Goal: Task Accomplishment & Management: Use online tool/utility

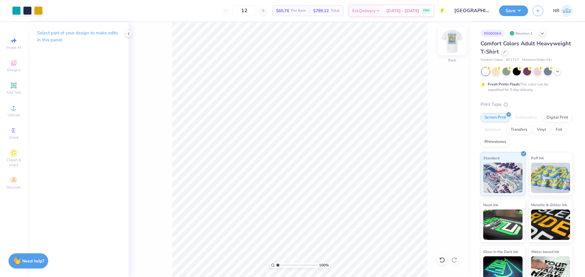
click at [450, 39] on img at bounding box center [452, 41] width 24 height 24
click at [520, 14] on button "Save" at bounding box center [513, 10] width 29 height 11
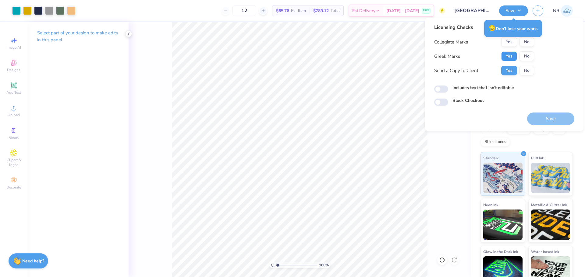
click at [509, 57] on button "Yes" at bounding box center [509, 56] width 16 height 10
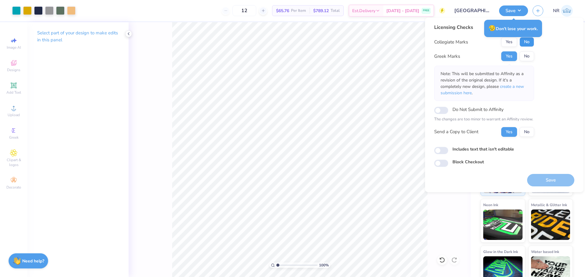
click at [527, 45] on button "No" at bounding box center [526, 42] width 15 height 10
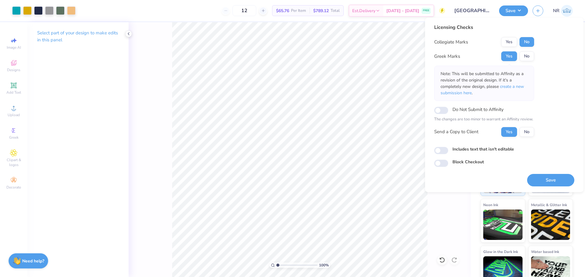
click at [195, 14] on div "12 $65.76 Per Item $789.12 Total Est. Delivery Aug 23 - 26 FREE" at bounding box center [262, 10] width 365 height 21
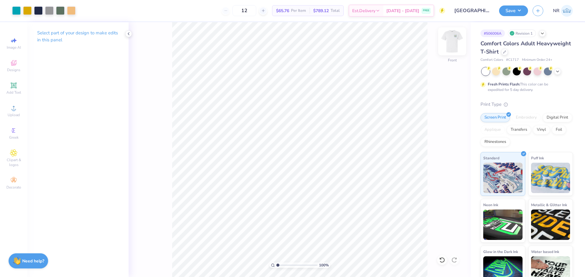
click at [457, 41] on img at bounding box center [452, 41] width 24 height 24
click at [516, 11] on button "Save" at bounding box center [513, 10] width 29 height 11
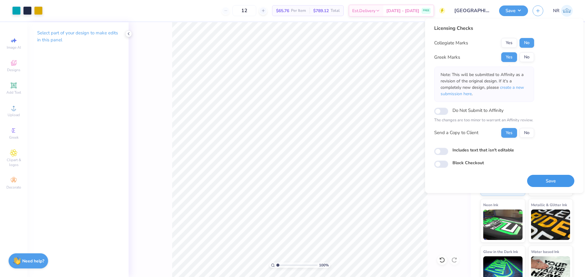
click at [543, 182] on button "Save" at bounding box center [550, 181] width 47 height 12
click at [210, 8] on div "12 Per Item Total Est. Delivery N/A FREE" at bounding box center [246, 10] width 398 height 21
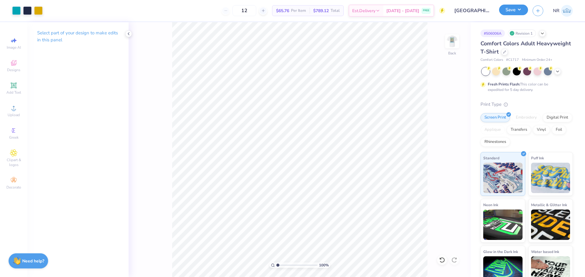
click at [522, 8] on button "Save" at bounding box center [513, 10] width 29 height 11
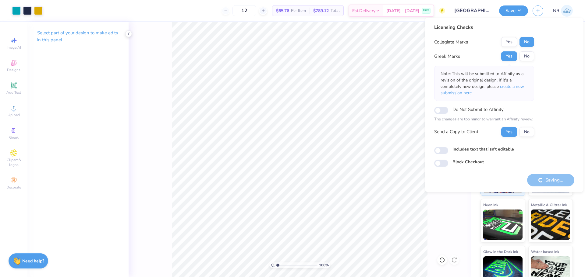
click at [210, 13] on div "12 $65.76 Per Item $789.12 Total Est. Delivery Aug 23 - 26 FREE" at bounding box center [246, 10] width 398 height 21
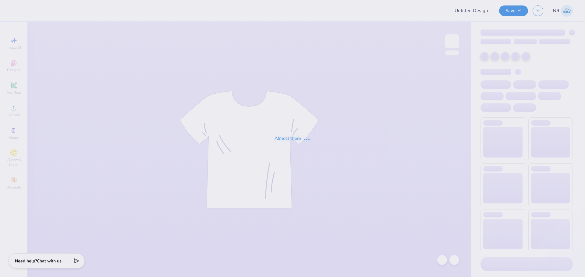
type input "(JMU) ADPI- Bid Day Mock Neck Set"
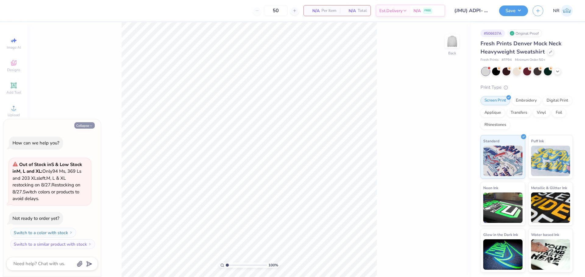
click at [89, 124] on button "Collapse" at bounding box center [84, 125] width 20 height 6
type textarea "x"
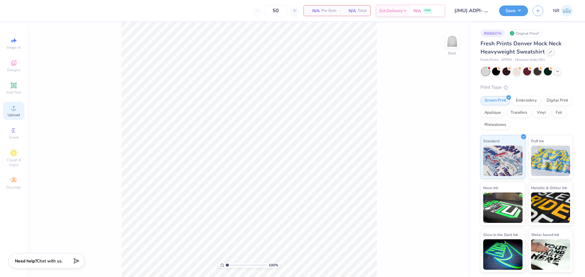
click at [21, 112] on div "Upload" at bounding box center [13, 111] width 21 height 18
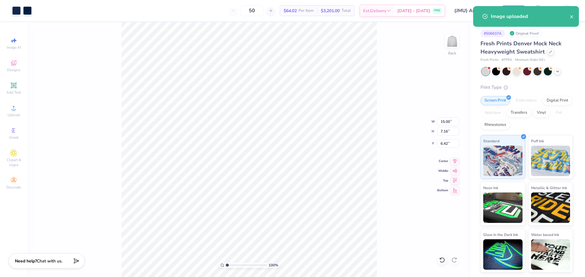
type input "0.88"
click at [444, 123] on input "15.00" at bounding box center [448, 122] width 22 height 9
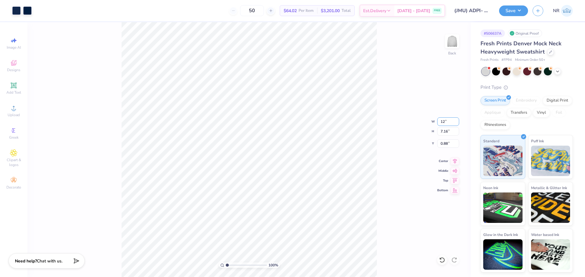
type input "12.00"
type input "5.73"
click at [445, 143] on input "1.60" at bounding box center [448, 143] width 22 height 9
type input "3.00"
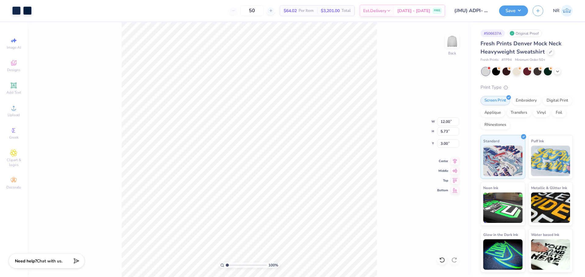
click at [400, 117] on div "100 % Back W 12.00 12.00 " H 5.73 5.73 " Y 3.00 3.00 " Center Middle Top Bottom" at bounding box center [248, 149] width 443 height 255
click at [400, 133] on div "100 % Back W 12.00 12.00 " H 5.73 5.73 " Y 3.00 3.00 " Center Middle Top Bottom" at bounding box center [248, 149] width 443 height 255
click at [378, 86] on div "100 % Back" at bounding box center [248, 149] width 443 height 255
click at [403, 77] on div "100 % Back W 12.00 12.00 " H 5.73 5.73 " Y 3.00 3.00 " Center Middle Top Bottom" at bounding box center [248, 149] width 443 height 255
click at [378, 79] on div "100 % Back" at bounding box center [248, 149] width 443 height 255
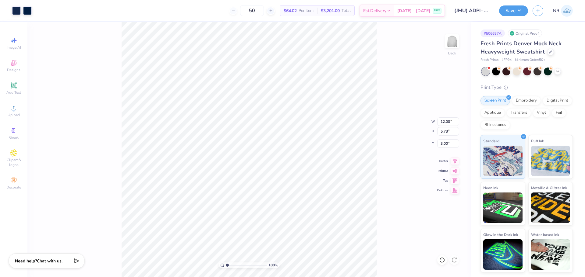
click at [388, 74] on div "100 % Back W 12.00 12.00 " H 5.73 5.73 " Y 3.00 3.00 " Center Middle Top Bottom" at bounding box center [248, 149] width 443 height 255
click at [453, 161] on icon at bounding box center [454, 160] width 9 height 7
click at [440, 259] on icon at bounding box center [440, 258] width 1 height 1
click at [514, 8] on button "Save" at bounding box center [513, 10] width 29 height 11
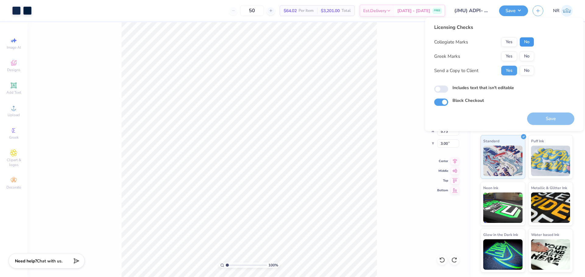
click at [523, 41] on button "No" at bounding box center [526, 42] width 15 height 10
click at [510, 54] on button "Yes" at bounding box center [509, 56] width 16 height 10
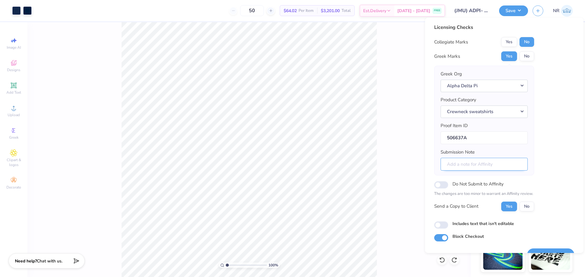
click at [489, 165] on input "Submission Note" at bounding box center [483, 164] width 87 height 13
click at [478, 164] on input "Chapter Name: Theta Tau, Event: FDOC" at bounding box center [483, 164] width 87 height 13
drag, startPoint x: 480, startPoint y: 164, endPoint x: 499, endPoint y: 164, distance: 19.2
click at [499, 164] on input "Chapter Name: Theta Tau, Event: FDOC" at bounding box center [483, 164] width 87 height 13
paste input "Omicron"
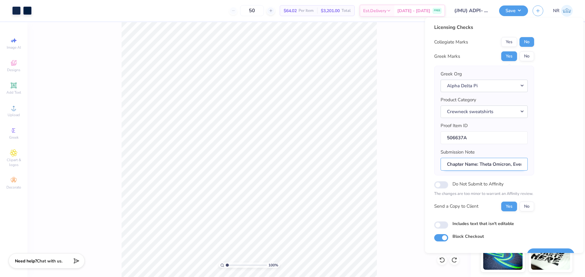
click at [514, 164] on input "Chapter Name: Theta Omicron, Event: FDOC" at bounding box center [483, 164] width 87 height 13
drag, startPoint x: 512, startPoint y: 164, endPoint x: 526, endPoint y: 165, distance: 14.1
click at [526, 165] on input "Chapter Name: Theta Omicron, Event: FDOC" at bounding box center [483, 164] width 87 height 13
click at [514, 164] on input "Chapter Name: Theta Omicron, Event: FDOC" at bounding box center [483, 164] width 87 height 13
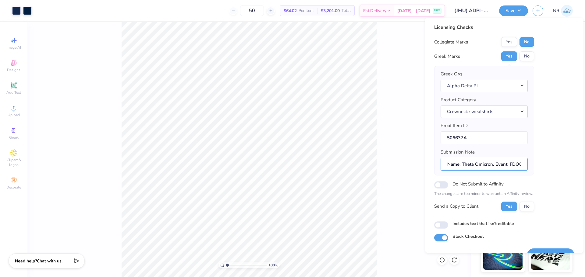
scroll to position [0, 0]
click at [516, 166] on input "Chapter Name: Theta Omicron, Event: FDOC" at bounding box center [483, 164] width 87 height 13
drag, startPoint x: 519, startPoint y: 165, endPoint x: 523, endPoint y: 164, distance: 3.8
click at [523, 164] on input "Chapter Name: Theta Omicron, Event: FDOC" at bounding box center [483, 164] width 87 height 13
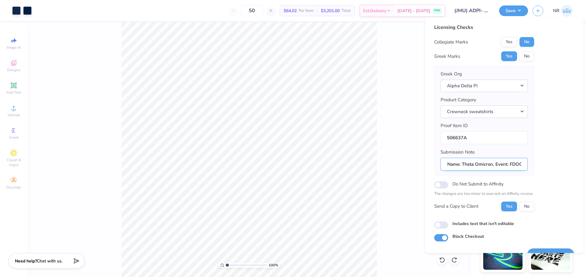
click at [513, 164] on input "Chapter Name: Theta Omicron, Event: FDOC" at bounding box center [483, 164] width 87 height 13
drag, startPoint x: 509, startPoint y: 164, endPoint x: 521, endPoint y: 163, distance: 11.9
click at [521, 163] on input "Chapter Name: Theta Omicron, Event: FDOC" at bounding box center [483, 164] width 87 height 13
type input "Chapter Name: Theta Omicron, Event: Bid Day"
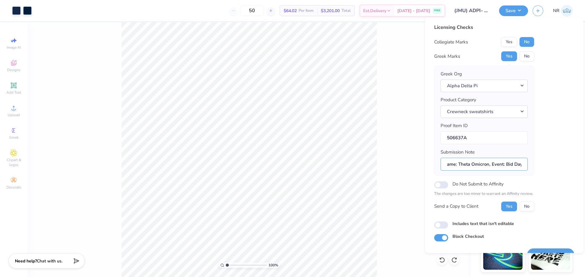
scroll to position [0, 0]
click at [485, 166] on input "Chapter Name: Theta Omicron, Event: Bid Day" at bounding box center [483, 164] width 87 height 13
drag, startPoint x: 491, startPoint y: 165, endPoint x: 512, endPoint y: 166, distance: 20.7
click at [519, 166] on input "Chapter Name: Theta Omicron, Event: Bid Day" at bounding box center [483, 164] width 87 height 13
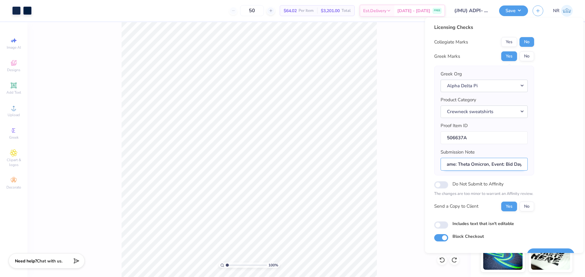
click at [504, 165] on input "Chapter Name: Theta Omicron, Event: Bid Day" at bounding box center [483, 164] width 87 height 13
click at [469, 164] on input "Chapter Name: Theta Omicron, Event: Bid Day" at bounding box center [483, 164] width 87 height 13
drag, startPoint x: 448, startPoint y: 164, endPoint x: 522, endPoint y: 163, distance: 74.6
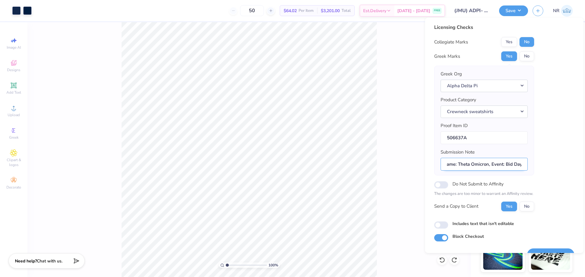
click at [522, 163] on input "Chapter Name: Theta Omicron, Event: Bid Day" at bounding box center [483, 164] width 87 height 13
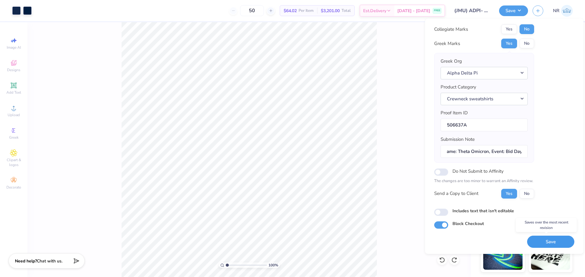
scroll to position [0, 0]
click at [542, 242] on button "Save" at bounding box center [550, 242] width 47 height 12
click at [206, 10] on div "50 $64.02 Per Item $3,201.00 Total Est. Delivery Aug 23 - 26 FREE" at bounding box center [240, 10] width 409 height 21
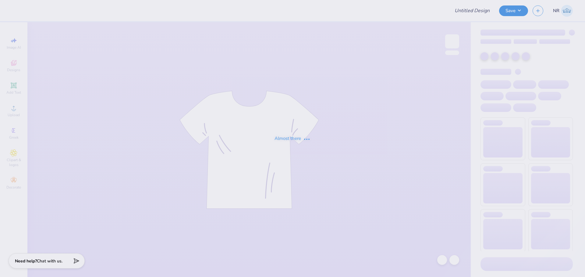
type input "(JMU) ADPI- Bid Day Mock Neck Set"
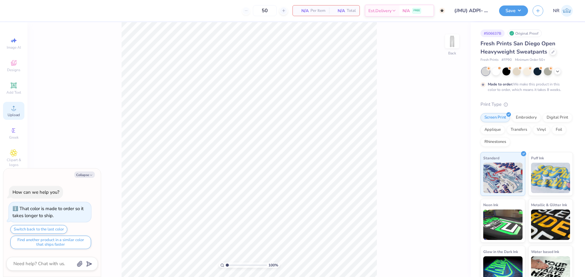
click at [11, 108] on icon at bounding box center [13, 107] width 7 height 7
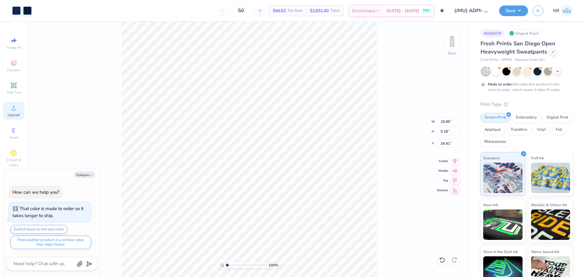
type textarea "x"
type input "6.62"
type input "3.16"
type input "26.43"
type textarea "x"
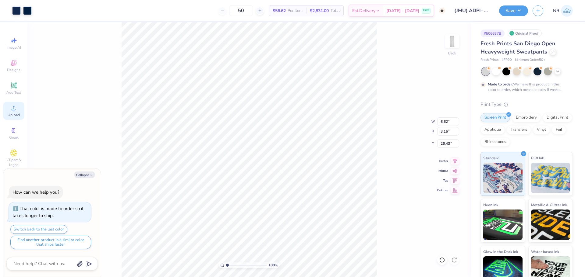
type input "6.31"
click at [440, 124] on input "6.62" at bounding box center [448, 122] width 22 height 9
type input "5"
type textarea "x"
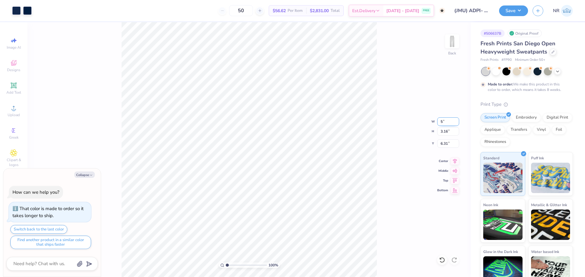
type input "5.00"
type input "2.39"
type input "6.69"
type textarea "x"
type input "3.66"
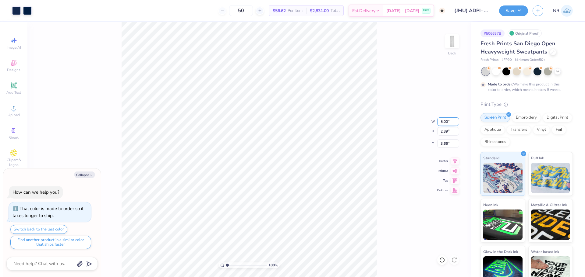
click at [440, 119] on input "5.00" at bounding box center [448, 122] width 22 height 9
click at [377, 65] on div "100 % Back W 5.00 5.00 " H 2.39 2.39 " Y 3.66 3.66 " Center Middle Top Bottom" at bounding box center [248, 149] width 443 height 255
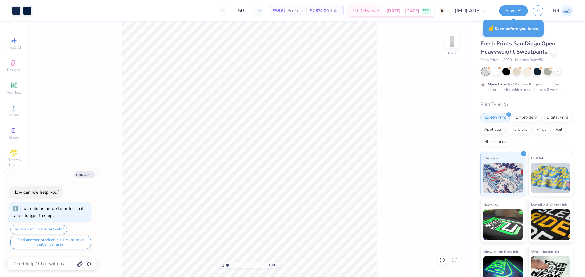
type textarea "x"
click at [439, 121] on input "5.00" at bounding box center [448, 122] width 22 height 9
click at [449, 124] on input "6" at bounding box center [448, 122] width 22 height 9
type input "6"
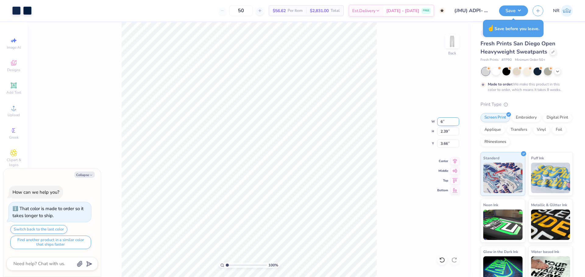
type textarea "x"
type input "6.00"
type input "2.86"
type input "3.42"
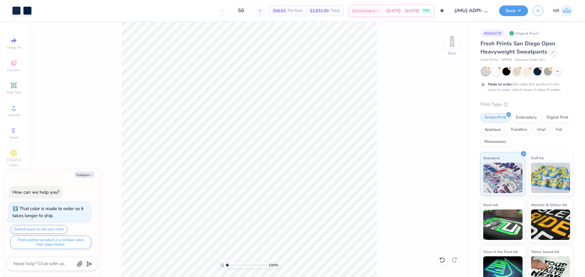
type textarea "x"
click at [442, 120] on input "6.00" at bounding box center [448, 122] width 22 height 9
type input "5"
type textarea "x"
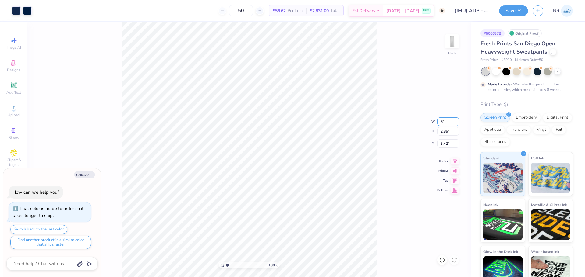
type input "5.00"
type input "2.39"
type input "3.66"
type textarea "x"
type input "2.92"
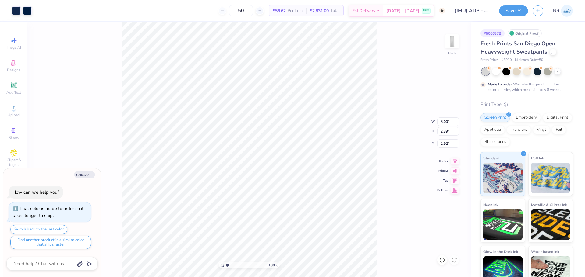
type textarea "x"
click at [444, 146] on input "2.92" at bounding box center [448, 143] width 22 height 9
type input "3"
type textarea "x"
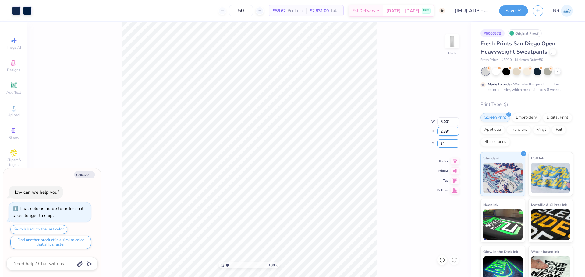
type input "3.00"
click at [196, 9] on div "50 $56.62 Per Item $2,831.00 Total Est. Delivery Oct 4 - 7 FREE" at bounding box center [240, 10] width 409 height 21
click at [510, 12] on button "Save" at bounding box center [513, 10] width 29 height 11
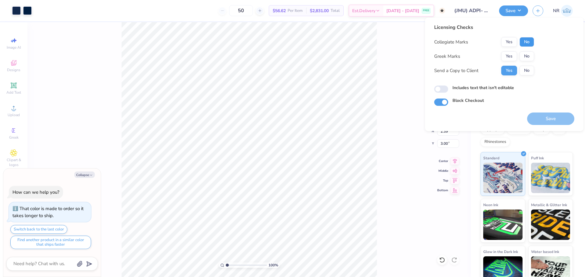
click at [529, 42] on button "No" at bounding box center [526, 42] width 15 height 10
click at [508, 52] on button "Yes" at bounding box center [509, 56] width 16 height 10
type textarea "x"
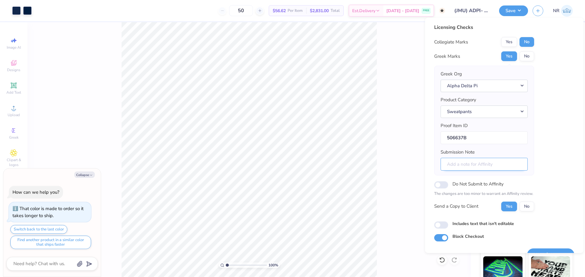
click at [497, 167] on input "Submission Note" at bounding box center [483, 164] width 87 height 13
paste input "Chapter Name: Theta Omicron, Event: Bid Day"
type input "Chapter Name: Theta Omicron, Event: Bid Day"
click at [512, 164] on input "Chapter Name: Theta Omicron, Event: Bid Day" at bounding box center [483, 164] width 87 height 13
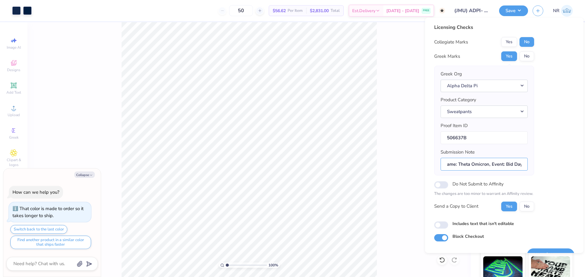
scroll to position [0, 0]
drag, startPoint x: 483, startPoint y: 165, endPoint x: 438, endPoint y: 164, distance: 45.1
click at [438, 164] on div "Greek Org Alpha Delta Pi Product Category Sweatpants Proof Item ID 506637B Subm…" at bounding box center [484, 121] width 100 height 110
click at [498, 167] on input "Chapter Name: Theta Omicron, Event: Bid Day" at bounding box center [483, 164] width 87 height 13
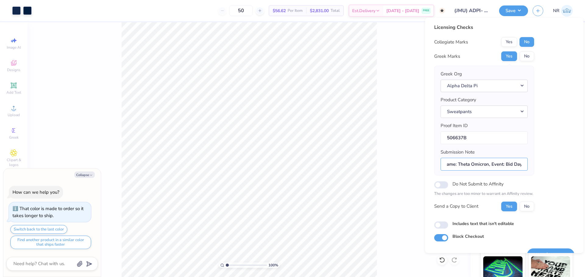
drag, startPoint x: 477, startPoint y: 165, endPoint x: 534, endPoint y: 167, distance: 56.4
click at [534, 167] on div "Licensing Checks Collegiate Marks Yes No Greek Marks Yes No Greek Org Alpha Del…" at bounding box center [504, 133] width 140 height 218
click at [499, 167] on input "Chapter Name: Theta Omicron, Event: Bid Day" at bounding box center [483, 164] width 87 height 13
drag, startPoint x: 464, startPoint y: 165, endPoint x: 489, endPoint y: 165, distance: 24.7
click at [487, 165] on input "Chapter Name: Theta Omicron, Event: Bid Day" at bounding box center [483, 164] width 87 height 13
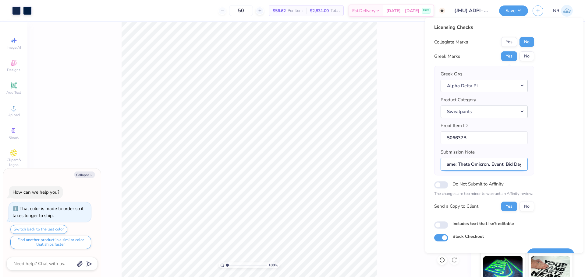
click at [499, 166] on input "Chapter Name: Theta Omicron, Event: Bid Day" at bounding box center [483, 164] width 87 height 13
drag, startPoint x: 482, startPoint y: 165, endPoint x: 487, endPoint y: 165, distance: 4.9
click at [487, 165] on input "Chapter Name: Theta Omicron, Event: Bid Day" at bounding box center [483, 164] width 87 height 13
click at [501, 165] on input "Chapter Name: Theta Omicron, Event: Bid Day" at bounding box center [483, 164] width 87 height 13
click at [487, 165] on input "Chapter Name: Theta Omicron, Event: Bid Day" at bounding box center [483, 164] width 87 height 13
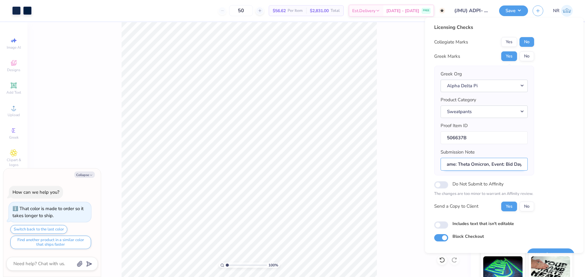
click at [500, 165] on input "Chapter Name: Theta Omicron, Event: Bid Day" at bounding box center [483, 164] width 87 height 13
drag, startPoint x: 490, startPoint y: 165, endPoint x: 526, endPoint y: 167, distance: 35.7
click at [526, 167] on input "Chapter Name: Theta Omicron, Event: Bid Day" at bounding box center [483, 164] width 87 height 13
click at [516, 166] on input "Chapter Name: Theta Omicron, Event: Bid Day" at bounding box center [483, 164] width 87 height 13
click at [513, 164] on input "Chapter Name: Theta Omicron, Event: Bid Day" at bounding box center [483, 164] width 87 height 13
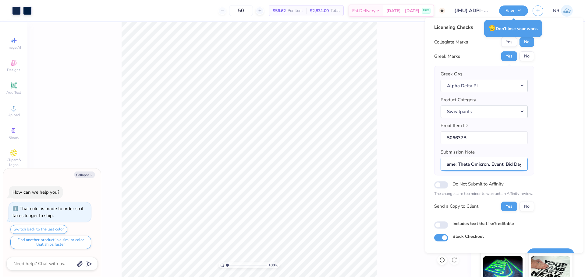
type textarea "x"
click at [468, 162] on input "Chapter Name: Theta Omicron, Event: Bid Day" at bounding box center [483, 164] width 87 height 13
drag, startPoint x: 488, startPoint y: 164, endPoint x: 447, endPoint y: 167, distance: 41.2
click at [447, 167] on input "Chapter Name: Theta Omicron, Event: Bid Day" at bounding box center [483, 164] width 87 height 13
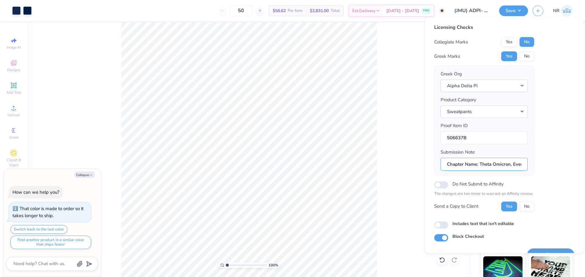
click at [465, 166] on input "Chapter Name: Theta Omicron, Event: Bid Day" at bounding box center [483, 164] width 87 height 13
click at [494, 164] on input "Chapter Name: Theta Omicron, Event: Bid Day" at bounding box center [483, 164] width 87 height 13
drag, startPoint x: 481, startPoint y: 163, endPoint x: 518, endPoint y: 163, distance: 37.2
click at [518, 163] on input "Chapter Name: Theta Omicron, Event: Bid Day" at bounding box center [483, 164] width 87 height 13
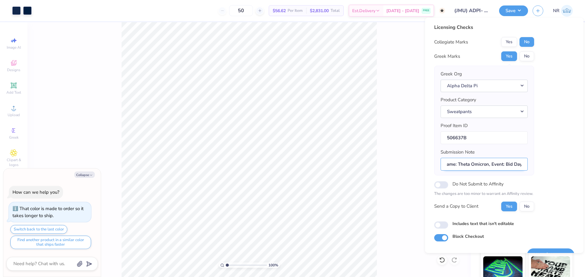
click at [514, 166] on input "Chapter Name: Theta Omicron, Event: Bid Day" at bounding box center [483, 164] width 87 height 13
drag, startPoint x: 496, startPoint y: 165, endPoint x: 516, endPoint y: 165, distance: 19.5
click at [516, 165] on input "Chapter Name: Theta Omicron, Event: Bid Day" at bounding box center [483, 164] width 87 height 13
click at [519, 165] on input "Chapter Name: Theta Omicron, Event: Bid Day" at bounding box center [483, 164] width 87 height 13
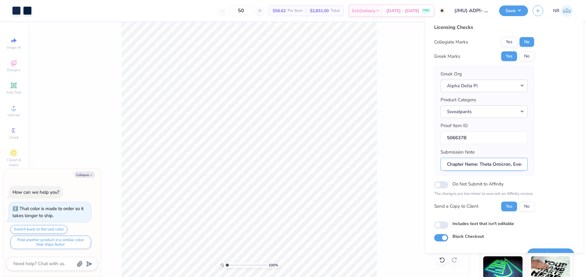
drag, startPoint x: 521, startPoint y: 165, endPoint x: 447, endPoint y: 166, distance: 73.7
click at [447, 166] on input "Chapter Name: Theta Omicron, Event: Bid Day" at bounding box center [483, 164] width 87 height 13
click at [471, 167] on input "Chapter Name: Theta Omicron, Event: Bid Day" at bounding box center [483, 164] width 87 height 13
drag, startPoint x: 461, startPoint y: 165, endPoint x: 510, endPoint y: 165, distance: 49.0
click at [510, 165] on input "Chapter Name: Theta Omicron, Event: Bid Day" at bounding box center [483, 164] width 87 height 13
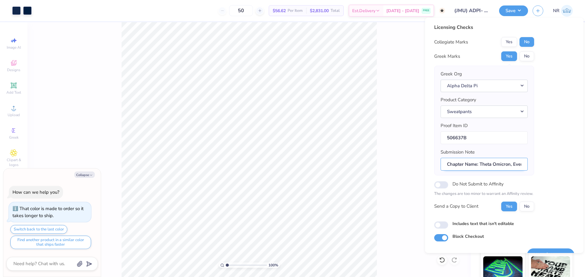
click at [513, 165] on input "Chapter Name: Theta Omicron, Event: Bid Day" at bounding box center [483, 164] width 87 height 13
drag, startPoint x: 512, startPoint y: 166, endPoint x: 527, endPoint y: 166, distance: 14.6
click at [527, 166] on input "Chapter Name: Theta Omicron, Event: Bid Day" at bounding box center [483, 164] width 87 height 13
click at [515, 167] on input "Chapter Name: Theta Omicron, Event: Bid Day" at bounding box center [483, 164] width 87 height 13
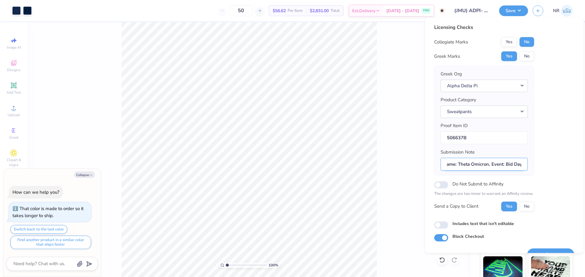
click at [474, 166] on input "Chapter Name: Theta Omicron, Event: Bid Day" at bounding box center [483, 164] width 87 height 13
drag, startPoint x: 457, startPoint y: 164, endPoint x: 506, endPoint y: 168, distance: 49.7
click at [491, 167] on input "Chapter Name: Theta Omicron, Event: Bid Day" at bounding box center [483, 164] width 87 height 13
click at [506, 168] on input "Chapter Name: Theta Omicron, Event: Bid Day" at bounding box center [483, 164] width 87 height 13
drag, startPoint x: 505, startPoint y: 165, endPoint x: 520, endPoint y: 164, distance: 15.0
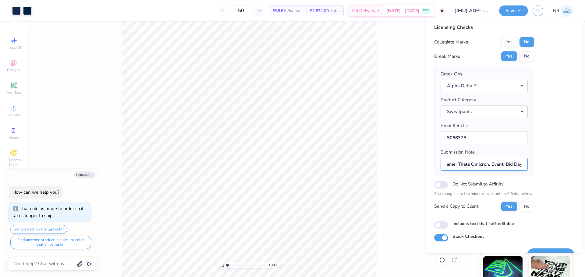
click at [520, 164] on input "Chapter Name: Theta Omicron, Event: Bid Day" at bounding box center [483, 164] width 87 height 13
click at [512, 165] on input "Chapter Name: Theta Omicron, Event: Bid Day" at bounding box center [483, 164] width 87 height 13
drag, startPoint x: 478, startPoint y: 167, endPoint x: 505, endPoint y: 166, distance: 27.4
click at [505, 166] on input "Chapter Name: Theta Omicron, Event: Bid Day" at bounding box center [483, 164] width 87 height 13
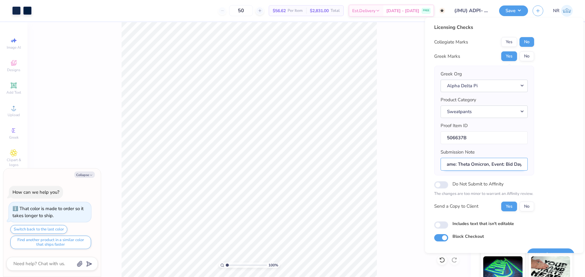
click at [479, 166] on input "Chapter Name: Theta Omicron, Event: Bid Day" at bounding box center [483, 164] width 87 height 13
drag, startPoint x: 467, startPoint y: 166, endPoint x: 483, endPoint y: 166, distance: 15.5
click at [483, 166] on input "Chapter Name: Theta Omicron, Event: Bid Day" at bounding box center [483, 164] width 87 height 13
drag, startPoint x: 487, startPoint y: 165, endPoint x: 477, endPoint y: 165, distance: 10.4
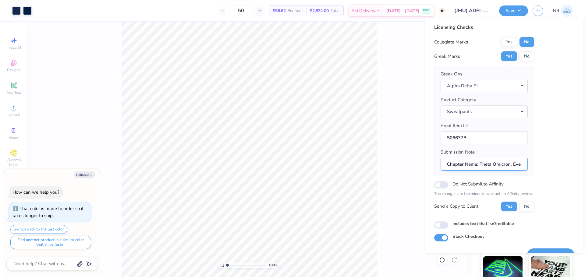
click at [433, 164] on div "Licensing Checks Collegiate Marks Yes No Greek Marks Yes No Greek Org Alpha Del…" at bounding box center [504, 136] width 158 height 236
click at [477, 165] on input "Chapter Name: Theta Omicron, Event: Bid Day" at bounding box center [483, 164] width 87 height 13
drag, startPoint x: 471, startPoint y: 165, endPoint x: 507, endPoint y: 167, distance: 36.0
click at [521, 166] on input "Chapter Name: Theta Omicron, Event: Bid Day" at bounding box center [483, 164] width 87 height 13
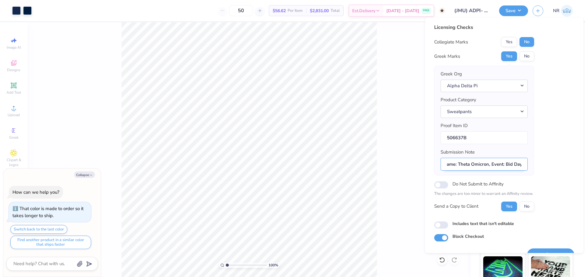
click at [505, 167] on input "Chapter Name: Theta Omicron, Event: Bid Day" at bounding box center [483, 164] width 87 height 13
drag, startPoint x: 480, startPoint y: 163, endPoint x: 495, endPoint y: 164, distance: 15.3
click at [485, 164] on input "Chapter Name: Theta Omicron, Event: Bid Day" at bounding box center [483, 164] width 87 height 13
click at [495, 164] on input "Chapter Name: Theta Omicron, Event: Bid Day" at bounding box center [483, 164] width 87 height 13
drag, startPoint x: 507, startPoint y: 164, endPoint x: 527, endPoint y: 167, distance: 20.0
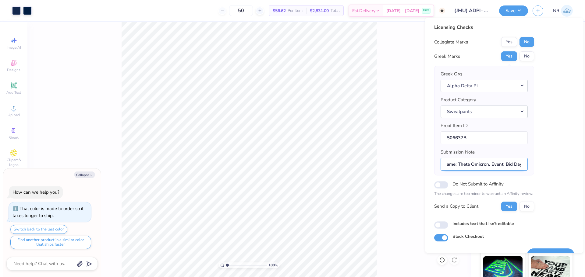
click at [527, 167] on input "Chapter Name: Theta Omicron, Event: Bid Day" at bounding box center [483, 164] width 87 height 13
click at [514, 165] on input "Chapter Name: Theta Omicron, Event: Bid Day" at bounding box center [483, 164] width 87 height 13
drag, startPoint x: 502, startPoint y: 164, endPoint x: 519, endPoint y: 164, distance: 17.4
click at [519, 164] on input "Chapter Name: Theta Omicron, Event: Bid Day" at bounding box center [483, 164] width 87 height 13
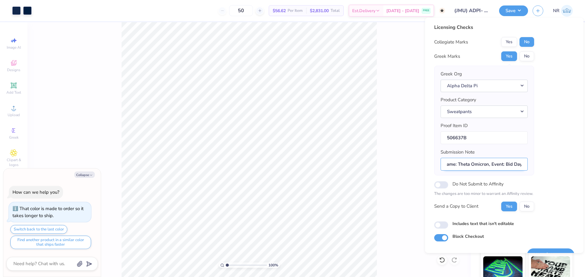
click at [507, 164] on input "Chapter Name: Theta Omicron, Event: Bid Day" at bounding box center [483, 164] width 87 height 13
drag, startPoint x: 497, startPoint y: 163, endPoint x: 514, endPoint y: 164, distance: 17.1
click at [514, 164] on input "Chapter Name: Theta Omicron, Event: Bid Day" at bounding box center [483, 164] width 87 height 13
click at [497, 165] on input "Chapter Name: Theta Omicron, Event: Bid Day" at bounding box center [483, 164] width 87 height 13
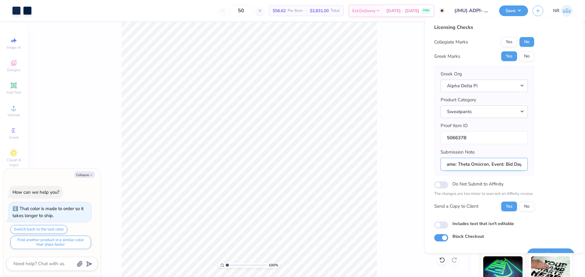
drag, startPoint x: 462, startPoint y: 161, endPoint x: 495, endPoint y: 162, distance: 33.2
click at [492, 162] on input "Chapter Name: Theta Omicron, Event: Bid Day" at bounding box center [483, 164] width 87 height 13
click at [505, 163] on input "Chapter Name: Theta Omicron, Event: Bid Day" at bounding box center [483, 164] width 87 height 13
drag, startPoint x: 508, startPoint y: 163, endPoint x: 526, endPoint y: 163, distance: 17.4
click at [526, 163] on input "Chapter Name: Theta Omicron, Event: Bid Day" at bounding box center [483, 164] width 87 height 13
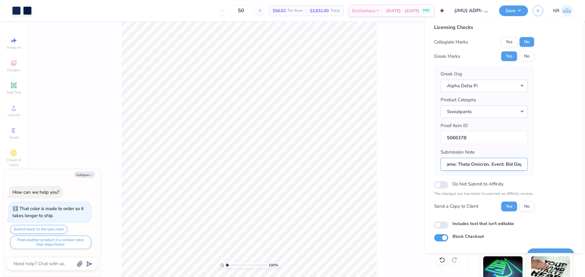
click at [517, 164] on input "Chapter Name: Theta Omicron, Event: Bid Day" at bounding box center [483, 164] width 87 height 13
click at [471, 164] on input "Chapter Name: Theta Omicron, Event: Bid Day" at bounding box center [483, 164] width 87 height 13
click at [499, 164] on input "Chapter Name: Theta Omicron, Event: Bid Day" at bounding box center [483, 164] width 87 height 13
click at [511, 164] on input "Chapter Name: Theta Omicron, Event: Bid Day" at bounding box center [483, 164] width 87 height 13
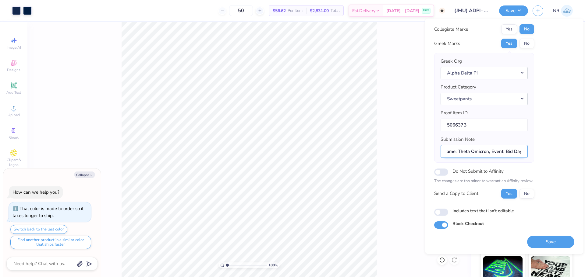
click at [505, 152] on input "Chapter Name: Theta Omicron, Event: Bid Day" at bounding box center [483, 151] width 87 height 13
drag, startPoint x: 486, startPoint y: 151, endPoint x: 449, endPoint y: 153, distance: 37.2
click at [449, 153] on input "Chapter Name: Theta Omicron, Event: Bid Day" at bounding box center [483, 151] width 87 height 13
click at [488, 153] on input "Chapter Name: Theta Omicron, Event: Bid Day" at bounding box center [483, 151] width 87 height 13
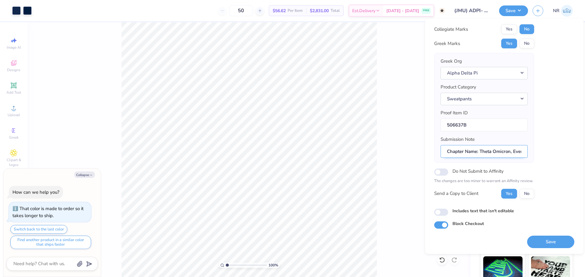
click at [464, 152] on input "Chapter Name: Theta Omicron, Event: Bid Day" at bounding box center [483, 151] width 87 height 13
drag, startPoint x: 456, startPoint y: 151, endPoint x: 478, endPoint y: 153, distance: 21.7
click at [458, 151] on input "Chapter Name: Theta Omicron, Event: Bid Day" at bounding box center [483, 151] width 87 height 13
click at [478, 153] on input "Chapter Name: Theta Omicron, Event: Bid Day" at bounding box center [483, 151] width 87 height 13
type input "Chapter Name: Theta Omicron, Event: Bid Day"
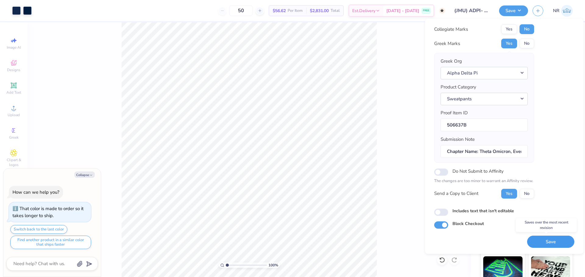
click at [543, 242] on button "Save" at bounding box center [550, 242] width 47 height 12
type textarea "x"
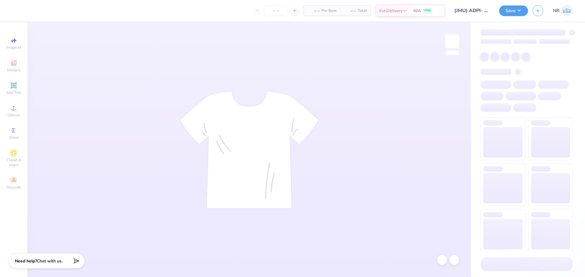
type input "(JMU) ADPI- Bid Day Mock Neck Set"
type input "24"
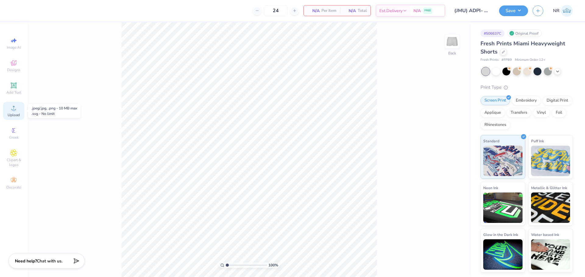
click at [17, 113] on span "Upload" at bounding box center [14, 115] width 12 height 5
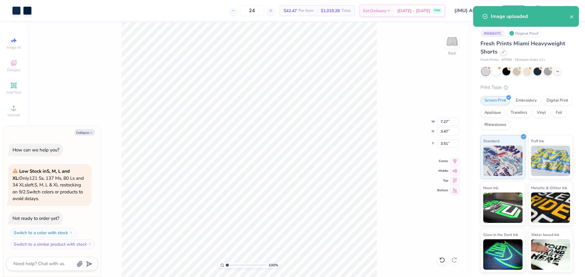
type textarea "x"
click at [442, 121] on input "7.27" at bounding box center [448, 122] width 22 height 9
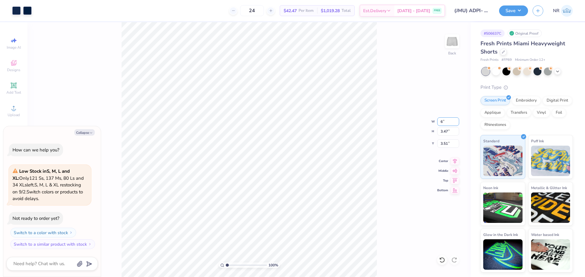
type input "6"
type textarea "x"
type input "6.00"
type input "2.86"
type input "3.82"
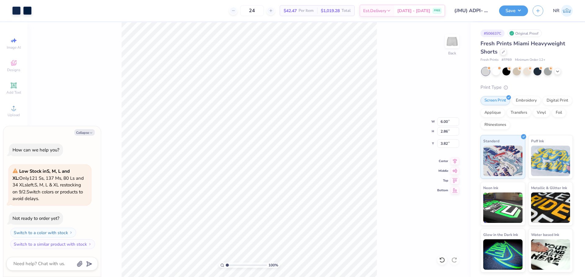
type textarea "x"
type input "1.28"
click at [393, 161] on div "100 % Back" at bounding box center [248, 149] width 443 height 255
type textarea "x"
click at [445, 121] on input "6.00" at bounding box center [448, 122] width 22 height 9
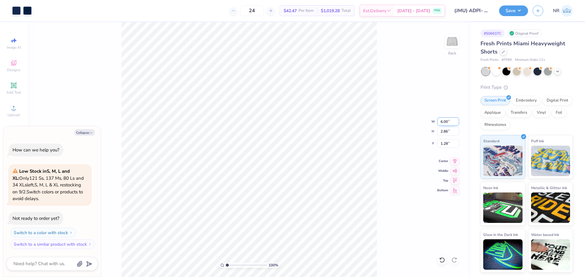
click at [445, 121] on input "6.00" at bounding box center [448, 122] width 22 height 9
type input "5"
type textarea "x"
type input "5.00"
type input "2.39"
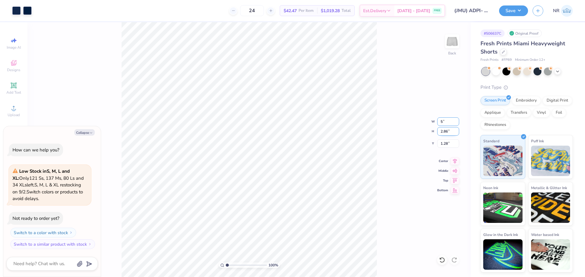
type input "1.52"
click at [385, 105] on div "100 % Back W 5.00 5.00 " H 2.39 2.39 " Y 1.52 1.52 " Center Middle Top Bottom" at bounding box center [248, 149] width 443 height 255
click at [451, 159] on icon at bounding box center [454, 160] width 9 height 7
click at [379, 99] on div "100 % Back W 5.00 5.00 " H 2.39 2.39 " Y 1.52 1.52 " Center Middle Top Bottom" at bounding box center [248, 149] width 443 height 255
click at [385, 76] on div "100 % Back W 5.00 H 2.39 Y 1.52 Center Middle Top Bottom" at bounding box center [248, 149] width 443 height 255
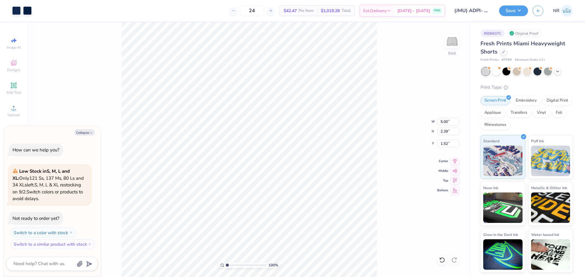
click at [392, 101] on div "100 % Back W 5.00 5.00 " H 2.39 2.39 " Y 1.52 1.52 " Center Middle Top Bottom" at bounding box center [248, 149] width 443 height 255
type textarea "x"
click at [444, 144] on input "1.52" at bounding box center [448, 143] width 22 height 9
type input "1.50"
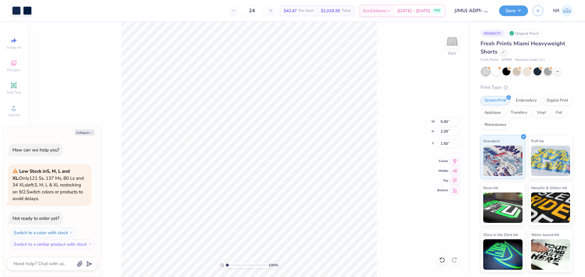
click at [396, 89] on div "100 % Back W 5.00 5.00 " H 2.39 2.39 " Y 1.50 1.50 " Center Middle Top Bottom" at bounding box center [248, 149] width 443 height 255
type textarea "x"
type input "2.44"
click at [442, 141] on input "2.44" at bounding box center [448, 143] width 22 height 9
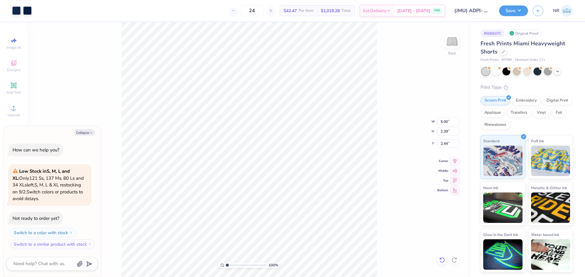
click at [442, 260] on icon at bounding box center [442, 260] width 6 height 6
type textarea "x"
type input "1.50"
click at [382, 118] on div "100 % Back W 5.00 5.00 " H 2.39 2.39 " Y 1.50 1.50 " Center Middle Top Bottom" at bounding box center [248, 149] width 443 height 255
click at [509, 10] on button "Save" at bounding box center [513, 10] width 29 height 11
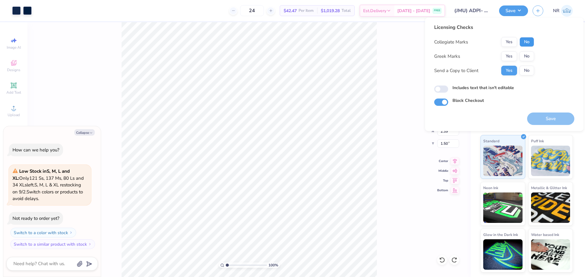
click at [530, 39] on button "No" at bounding box center [526, 42] width 15 height 10
click at [505, 55] on button "Yes" at bounding box center [509, 56] width 16 height 10
type textarea "x"
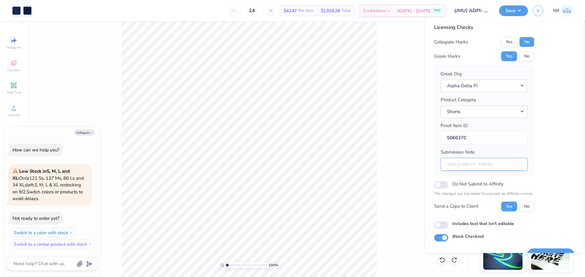
click at [479, 158] on input "Submission Note" at bounding box center [483, 164] width 87 height 13
paste input "Chapter Name: Theta Omicron, Event: Bid Day"
type input "Chapter Name: Theta Omicron, Event: Bid Day"
type textarea "x"
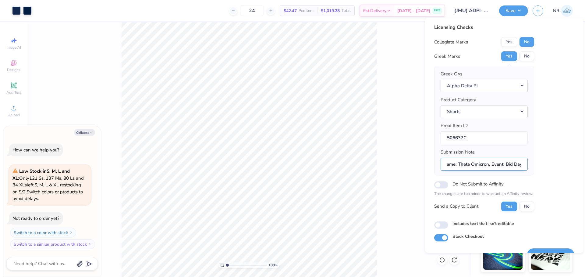
drag, startPoint x: 482, startPoint y: 164, endPoint x: 524, endPoint y: 167, distance: 42.1
click at [524, 167] on input "Chapter Name: Theta Omicron, Event: Bid Day" at bounding box center [483, 164] width 87 height 13
click at [508, 167] on input "Chapter Name: Theta Omicron, Event: Bid Day" at bounding box center [483, 164] width 87 height 13
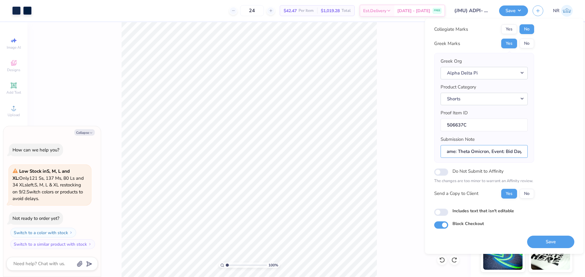
type input "Chapter Name: Theta Omicron, Event: Bid Day"
click at [210, 17] on div "24 $42.47 Per Item $1,019.28 Total Est. Delivery Aug 23 - 26 FREE" at bounding box center [240, 10] width 409 height 21
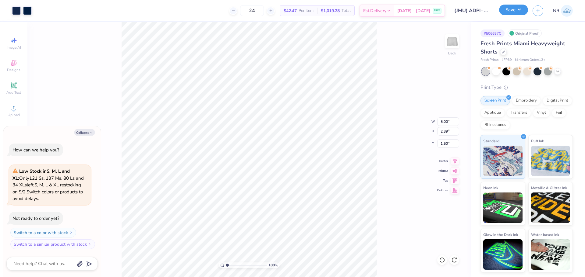
click at [512, 11] on button "Save" at bounding box center [513, 10] width 29 height 11
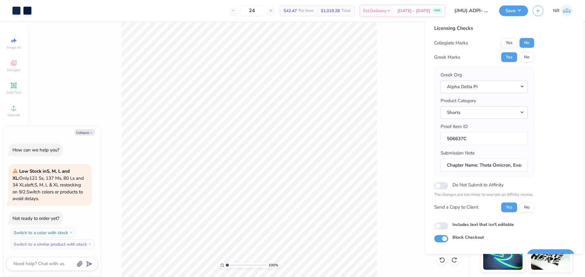
scroll to position [14, 0]
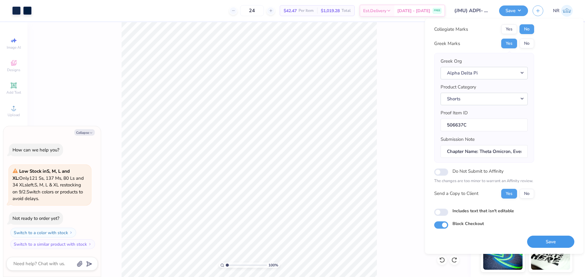
click at [548, 238] on button "Save" at bounding box center [550, 242] width 47 height 12
click at [155, 10] on div "24 $42.47 Per Item $1,019.28 Total Est. Delivery Aug 23 - 26 FREE" at bounding box center [240, 10] width 409 height 21
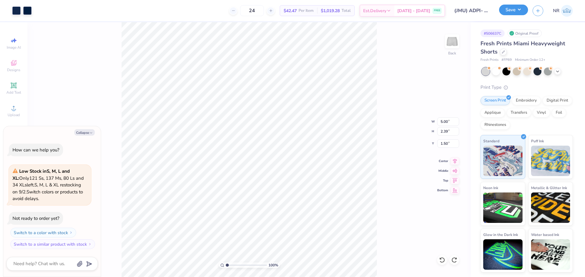
click at [521, 11] on button "Save" at bounding box center [513, 10] width 29 height 11
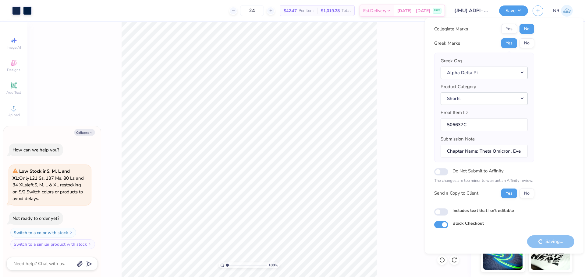
type textarea "x"
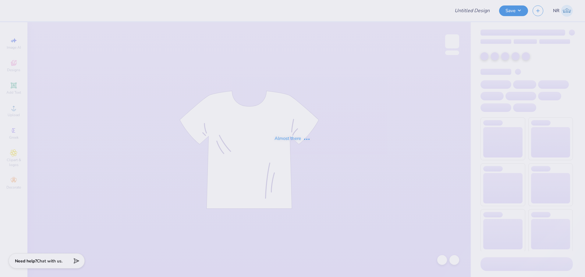
type input "Phi Sigma Sigma Parent's Weekend Merch"
type input "KASA Heart Hoodie"
